Goal: Transaction & Acquisition: Purchase product/service

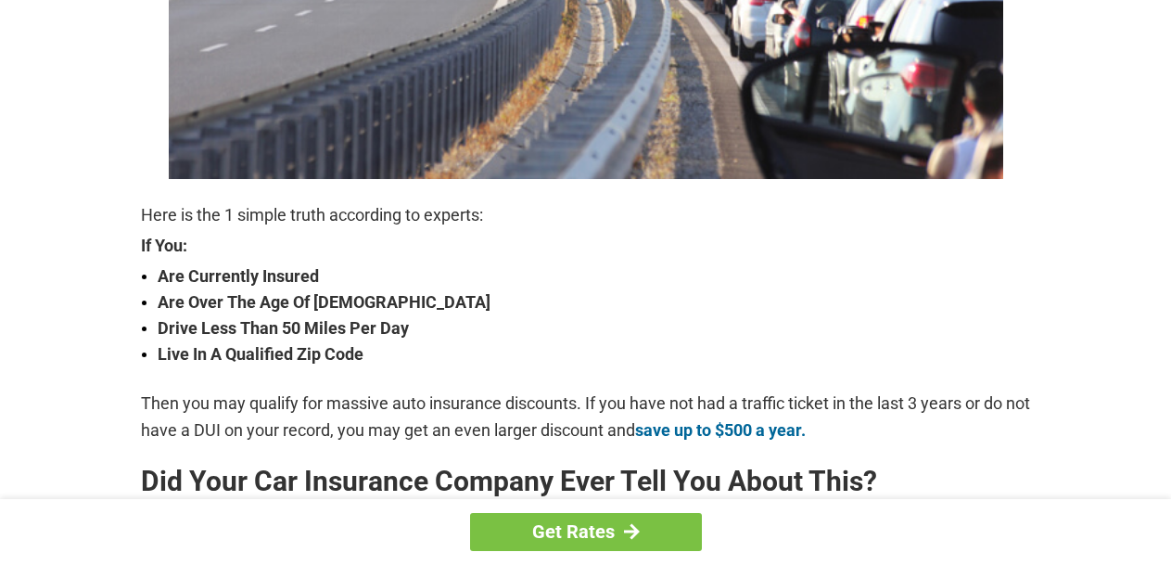
scroll to position [492, 0]
drag, startPoint x: 420, startPoint y: 564, endPoint x: 0, endPoint y: -95, distance: 780.9
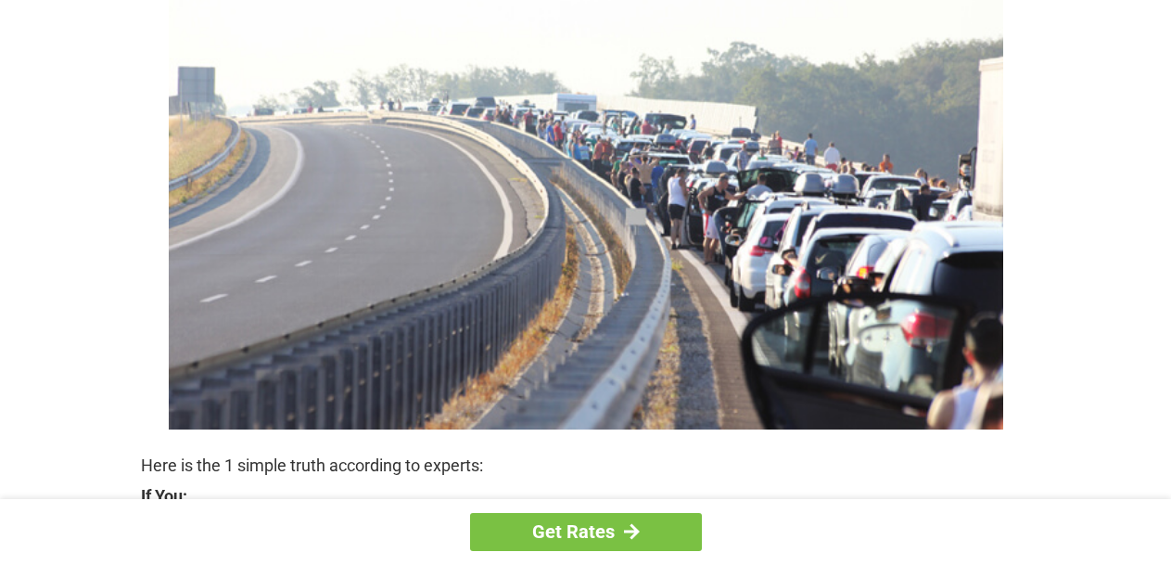
scroll to position [238, 0]
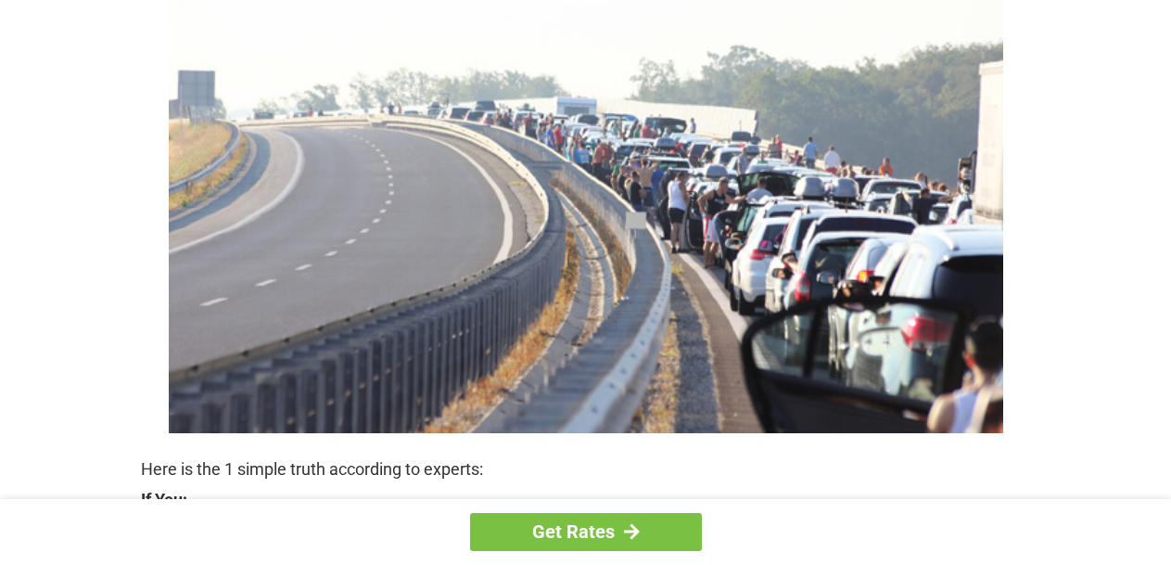
drag, startPoint x: 181, startPoint y: 108, endPoint x: 210, endPoint y: 131, distance: 36.9
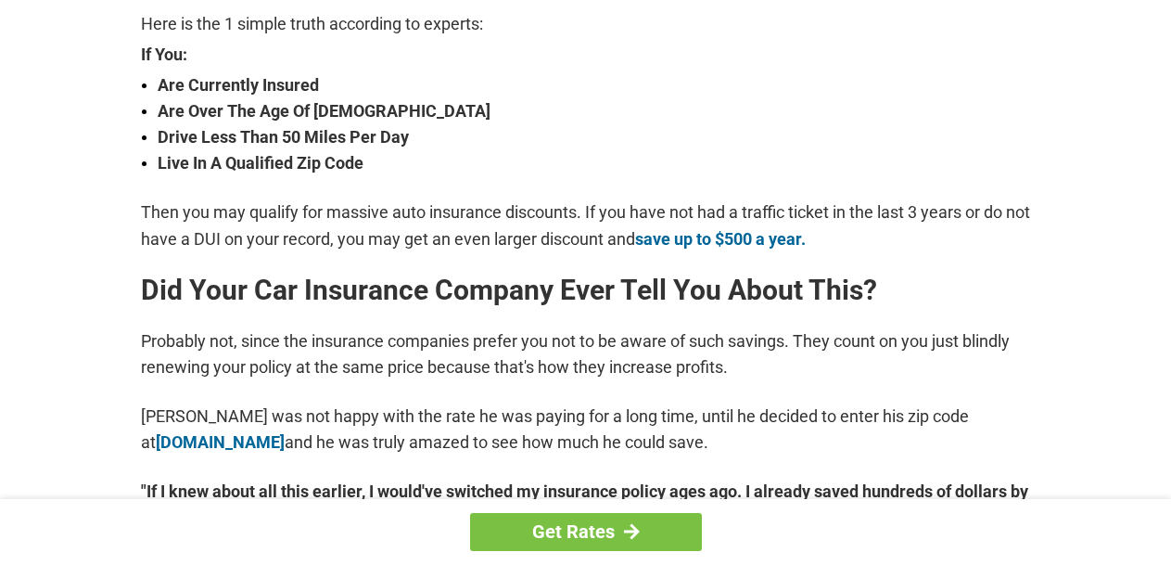
scroll to position [238, 0]
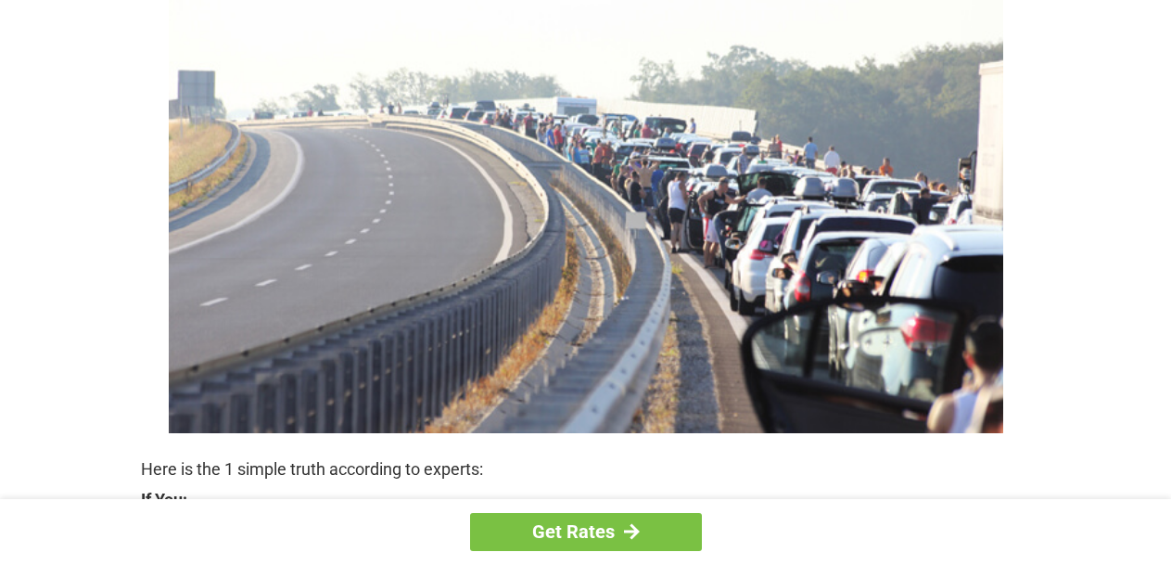
drag, startPoint x: 0, startPoint y: 0, endPoint x: 787, endPoint y: 78, distance: 791.1
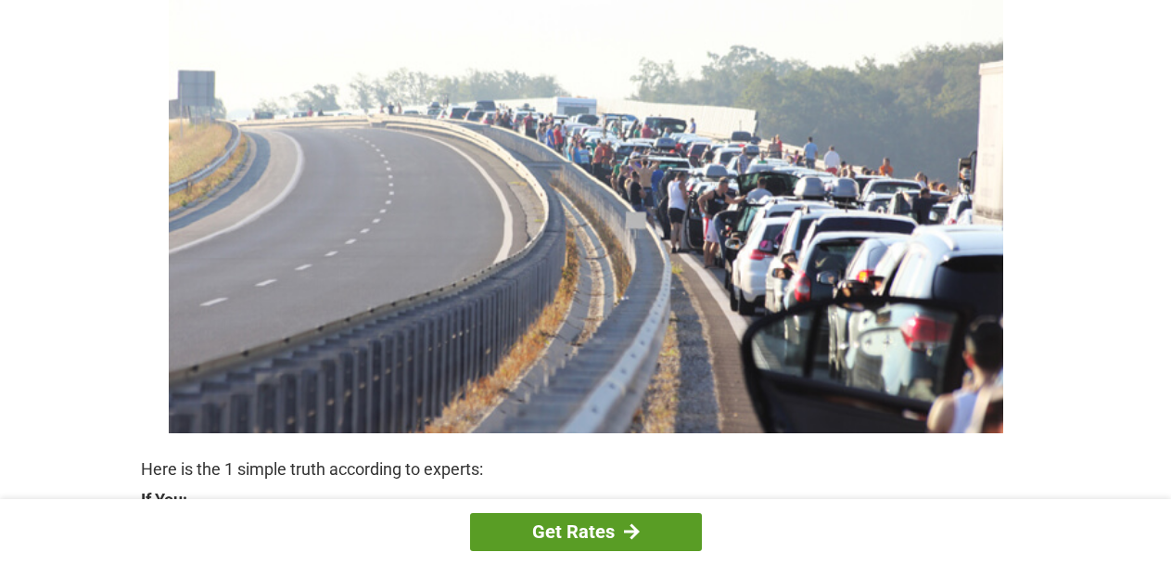
click at [615, 517] on link "Get Rates" at bounding box center [586, 532] width 232 height 38
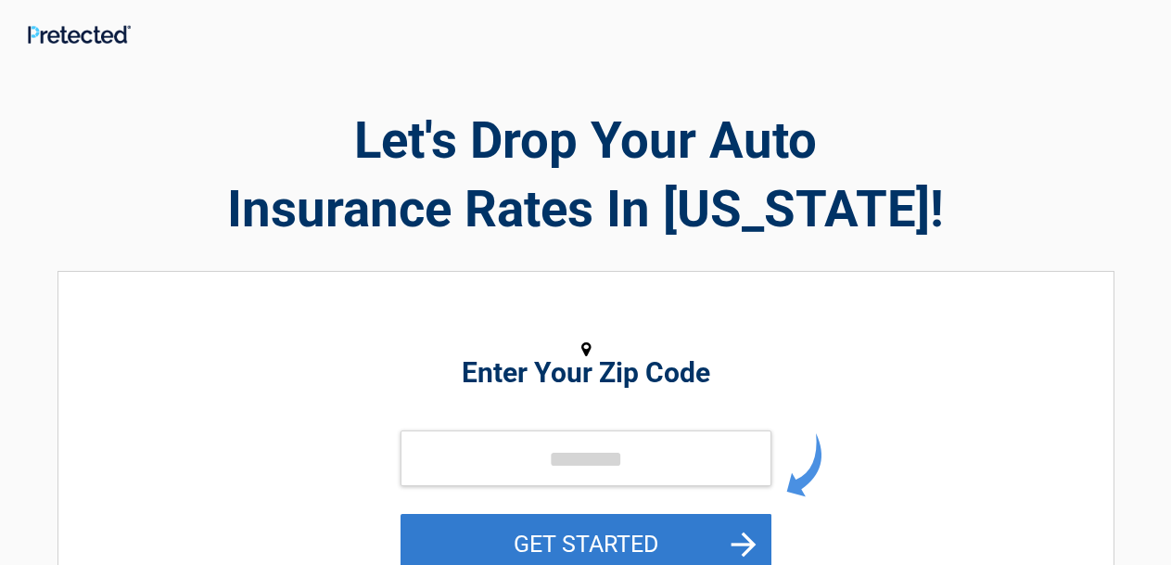
click at [605, 517] on button "GET STARTED" at bounding box center [586, 544] width 371 height 60
click at [604, 523] on button "GET STARTED" at bounding box center [586, 544] width 371 height 60
click at [599, 524] on button "GET STARTED" at bounding box center [586, 544] width 371 height 60
click at [594, 534] on button "GET STARTED" at bounding box center [586, 544] width 371 height 60
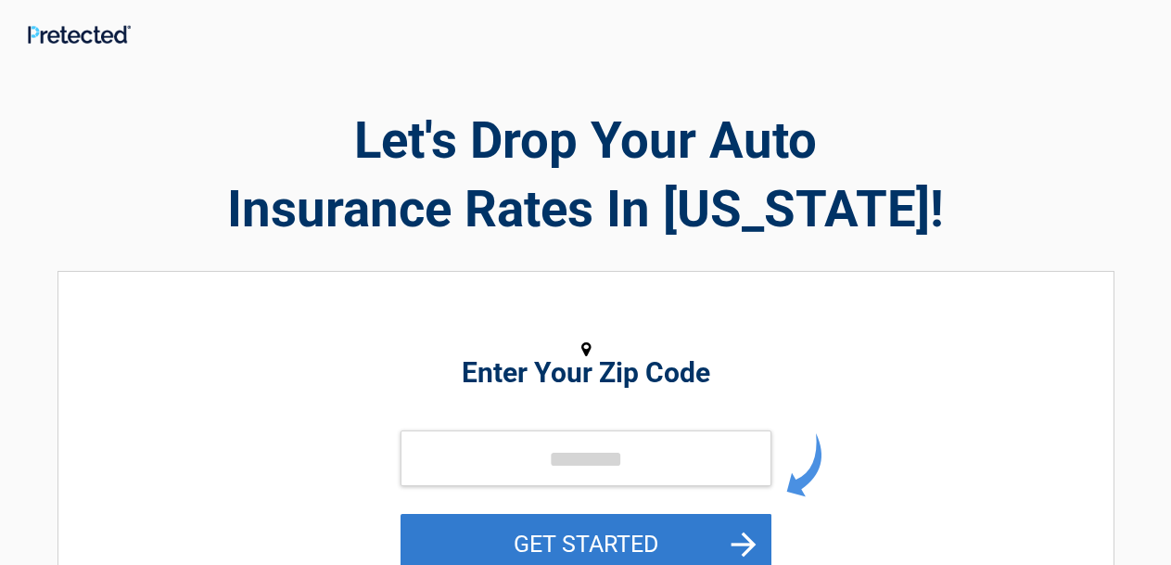
click at [601, 545] on button "GET STARTED" at bounding box center [586, 544] width 371 height 60
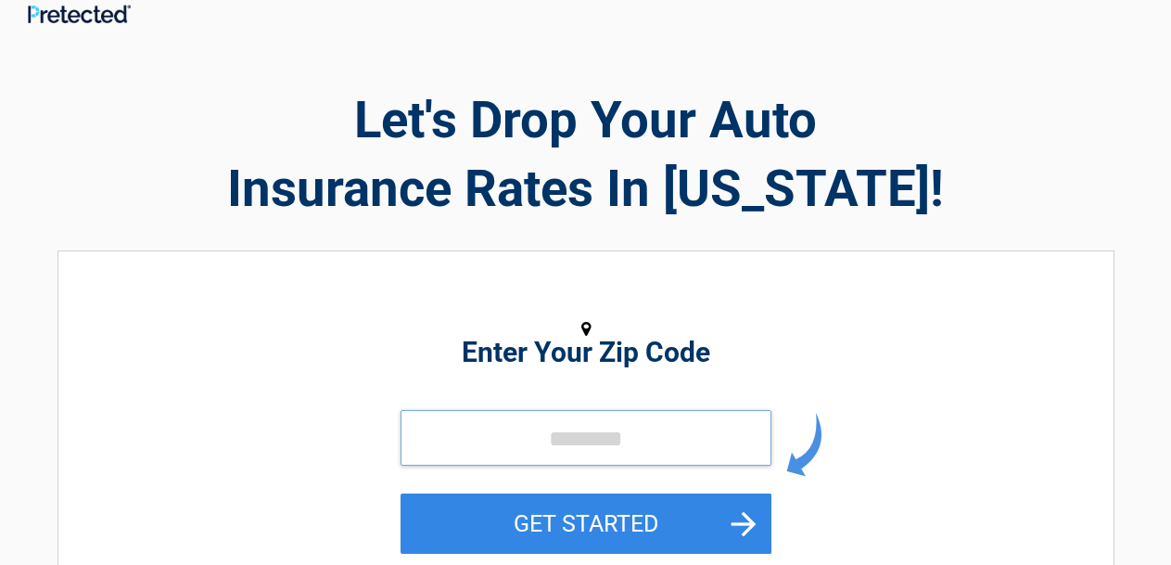
scroll to position [24, 0]
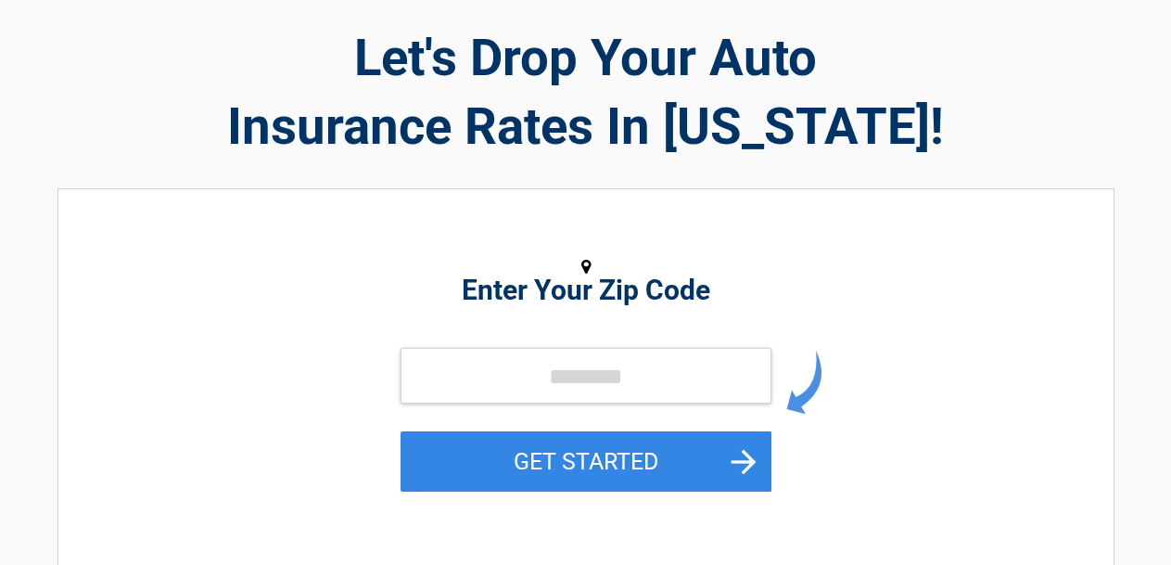
scroll to position [124, 0]
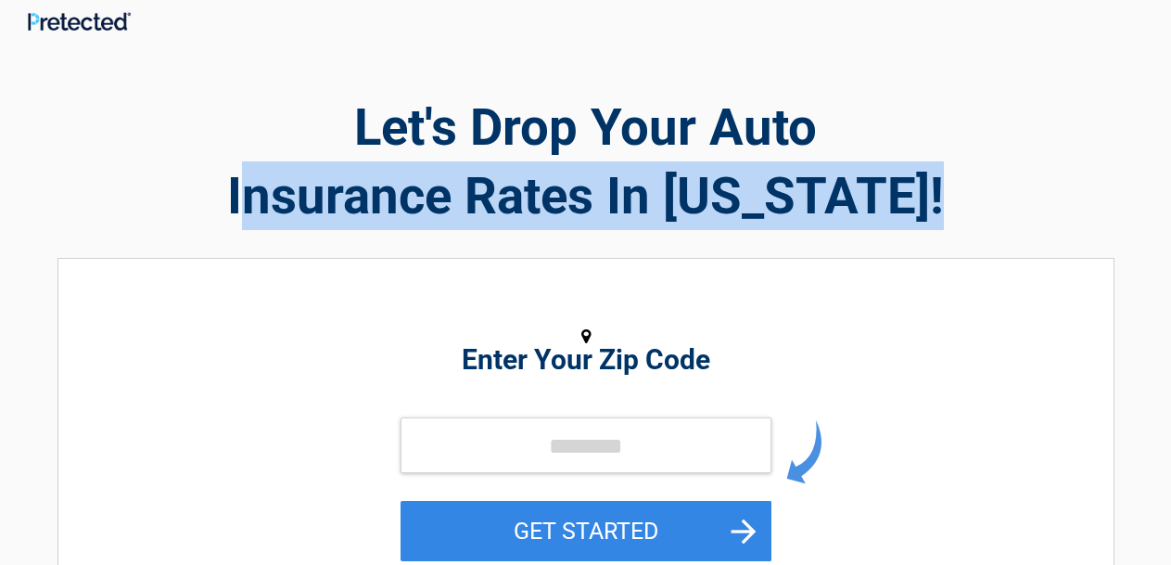
scroll to position [0, 0]
